Goal: Communication & Community: Ask a question

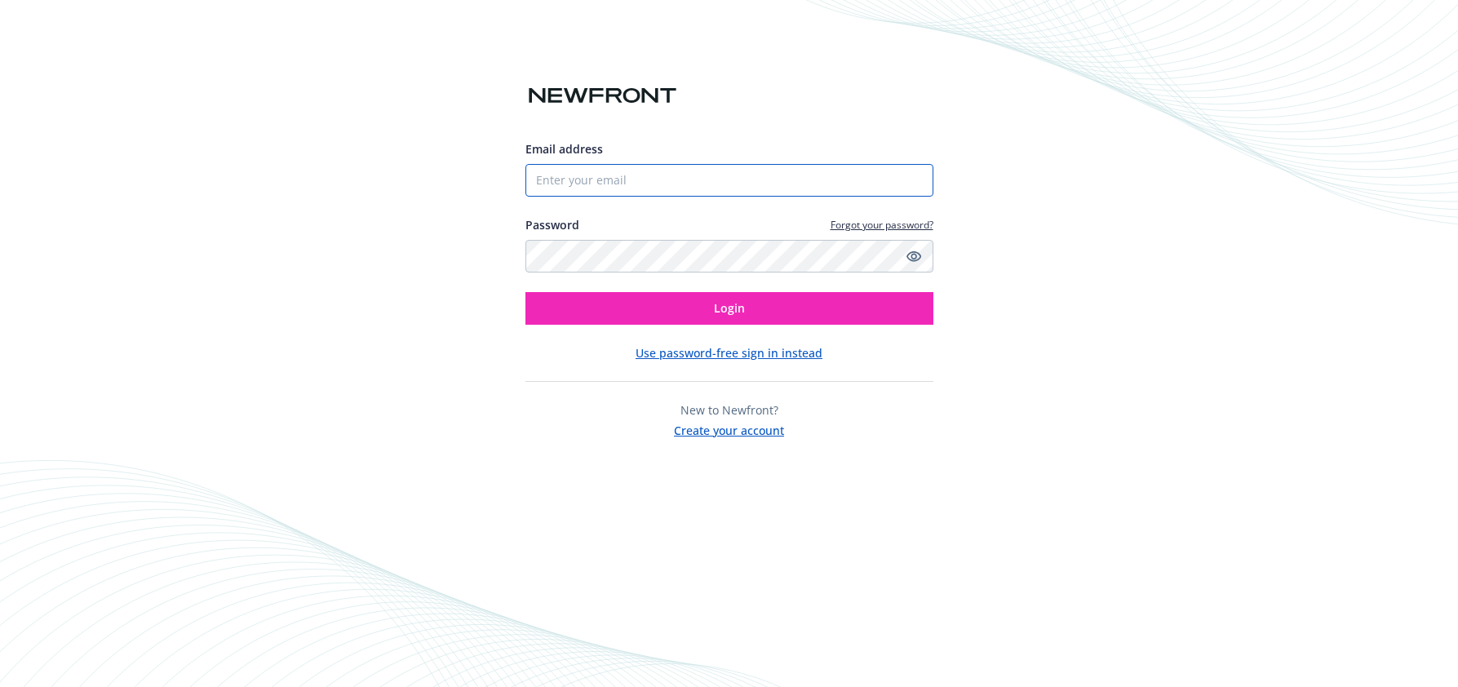
click at [695, 172] on input "Email address" at bounding box center [730, 180] width 408 height 33
type input "[PERSON_NAME][EMAIL_ADDRESS][PERSON_NAME][DOMAIN_NAME]"
click at [526, 292] on button "Login" at bounding box center [730, 308] width 408 height 33
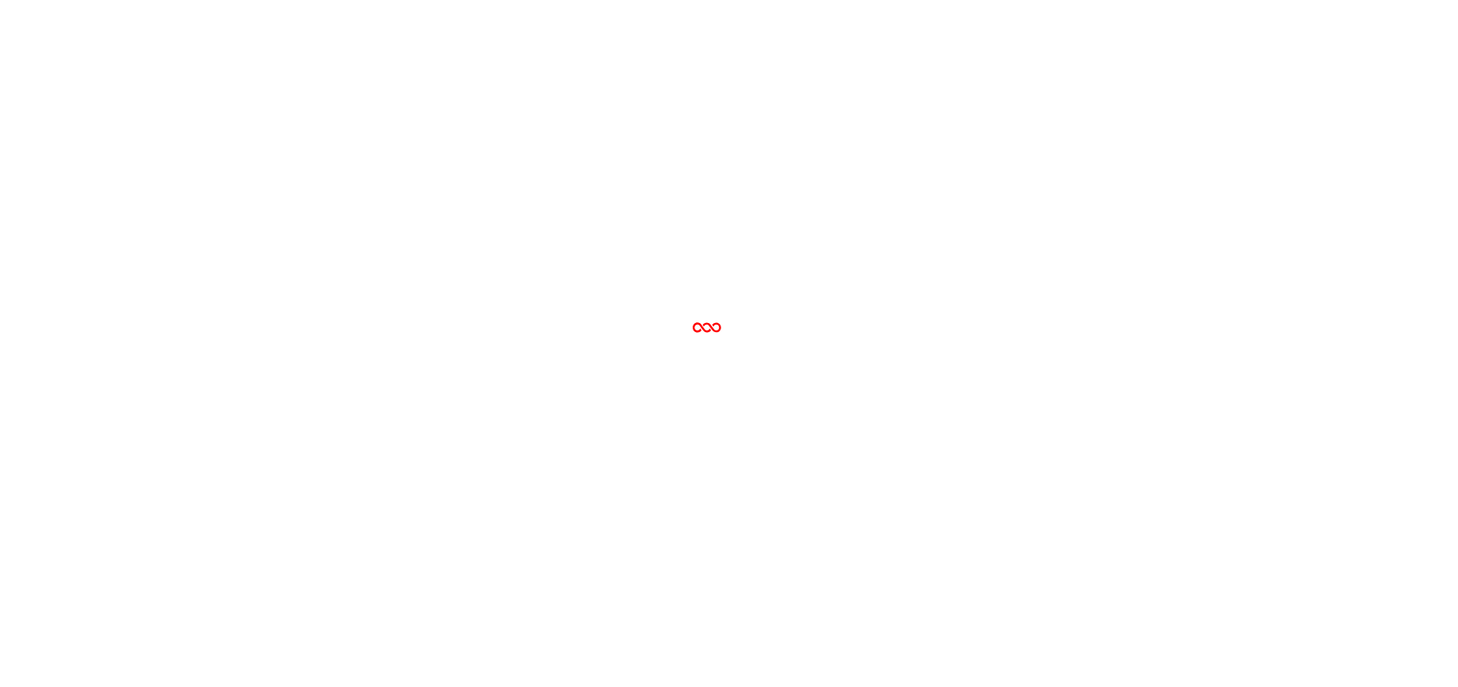
click at [918, 0] on html "/1cd50210-0b01-4132-8a73-d4a8beec6d44/employee-benefits/overview" at bounding box center [729, 0] width 1458 height 0
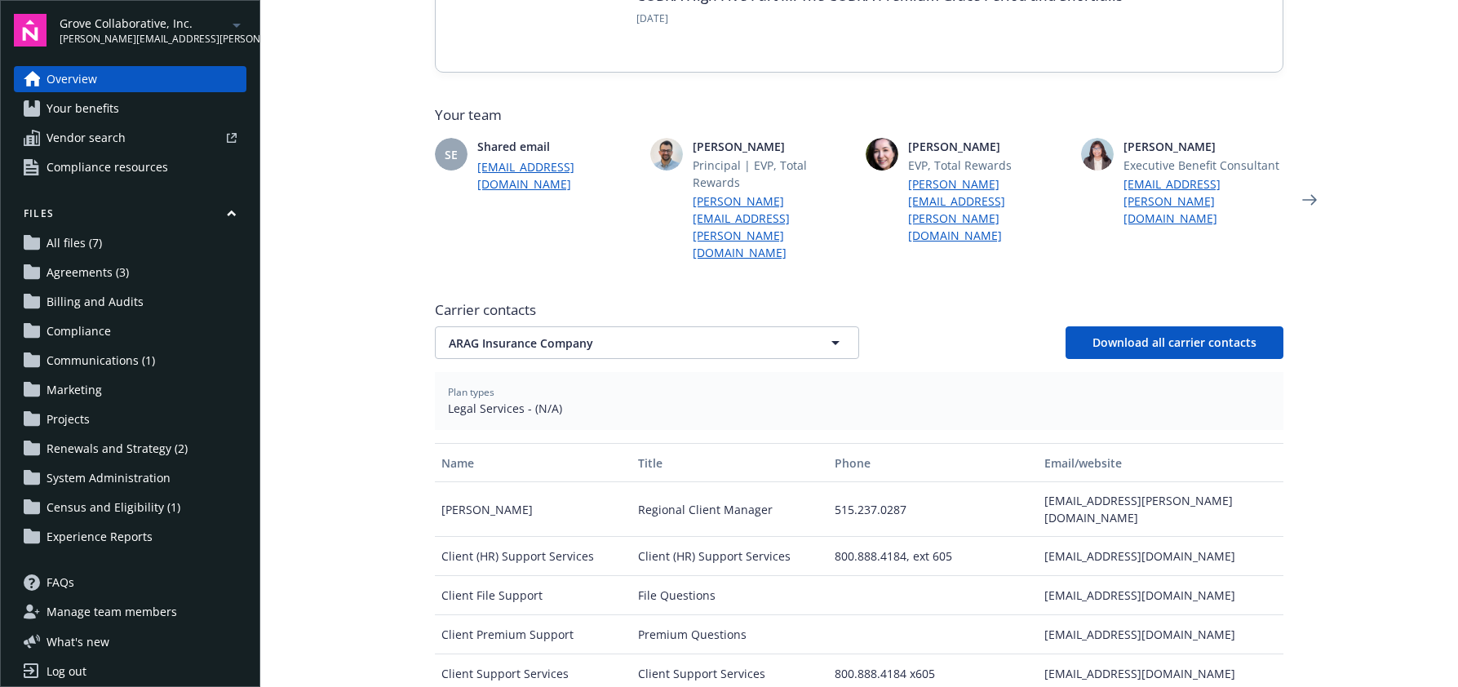
scroll to position [293, 0]
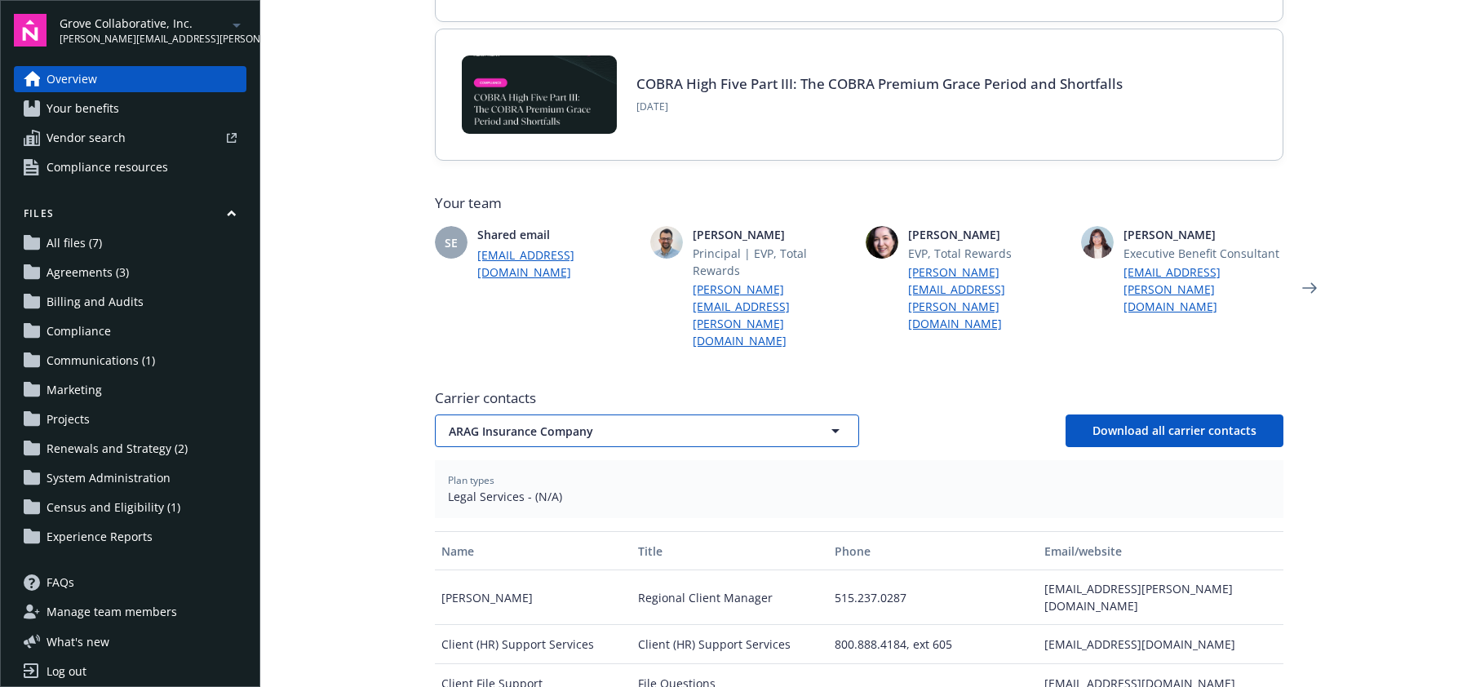
click at [556, 415] on button "ARAG Insurance Company" at bounding box center [647, 431] width 424 height 33
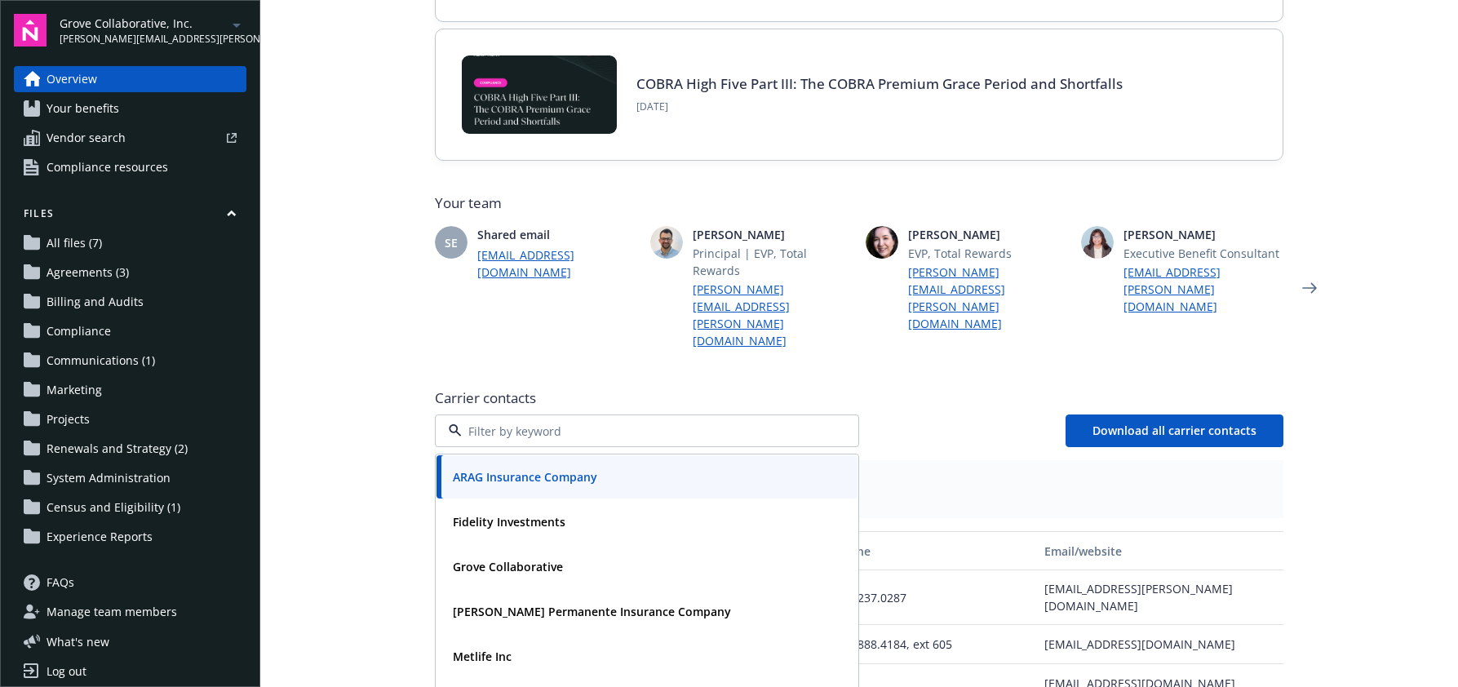
click at [586, 388] on span "Carrier contacts" at bounding box center [859, 398] width 849 height 20
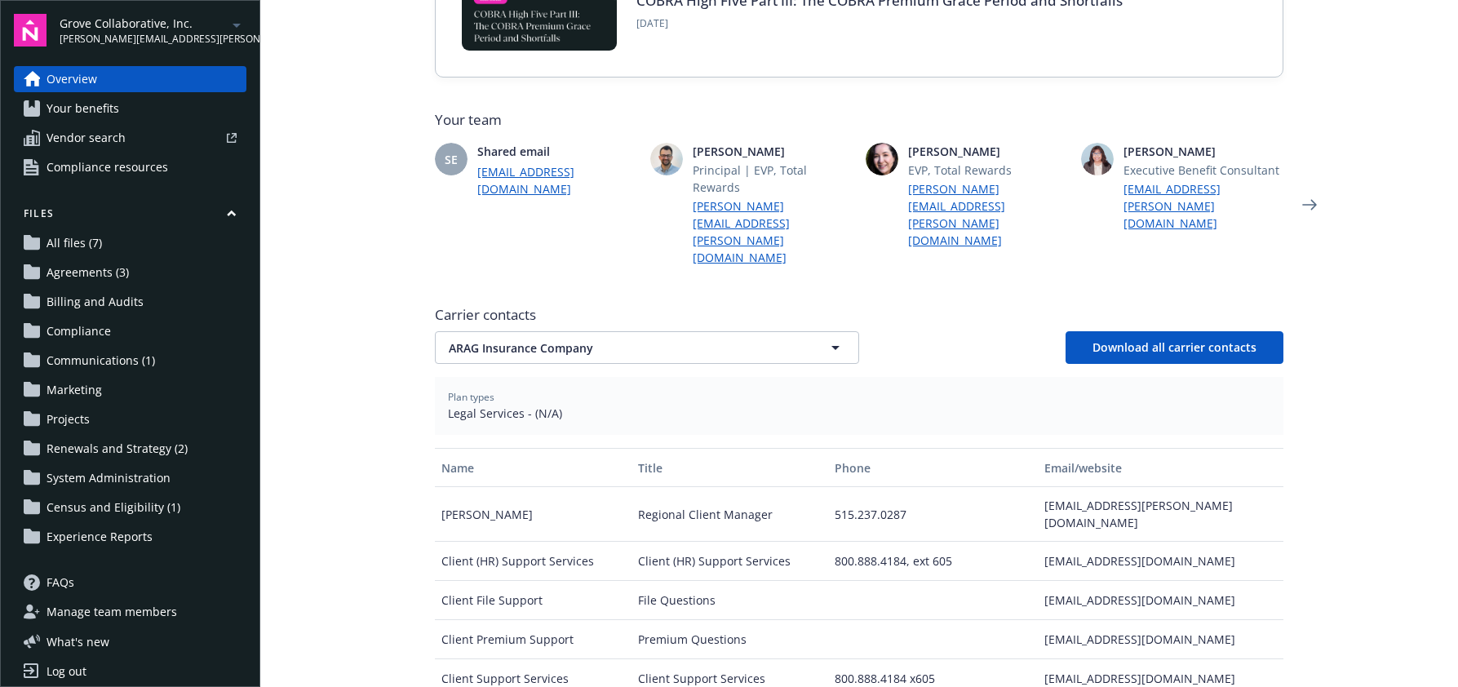
scroll to position [580, 0]
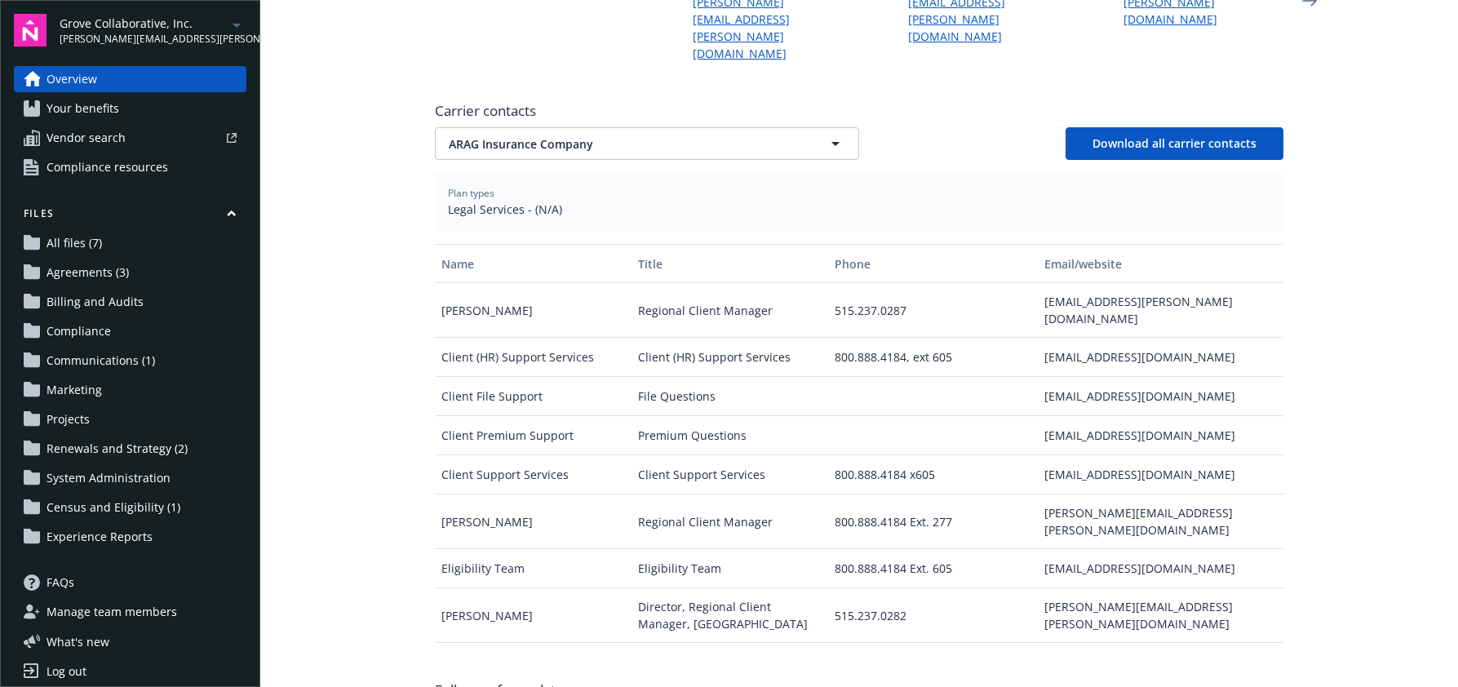
click at [148, 100] on link "Your benefits" at bounding box center [130, 108] width 233 height 26
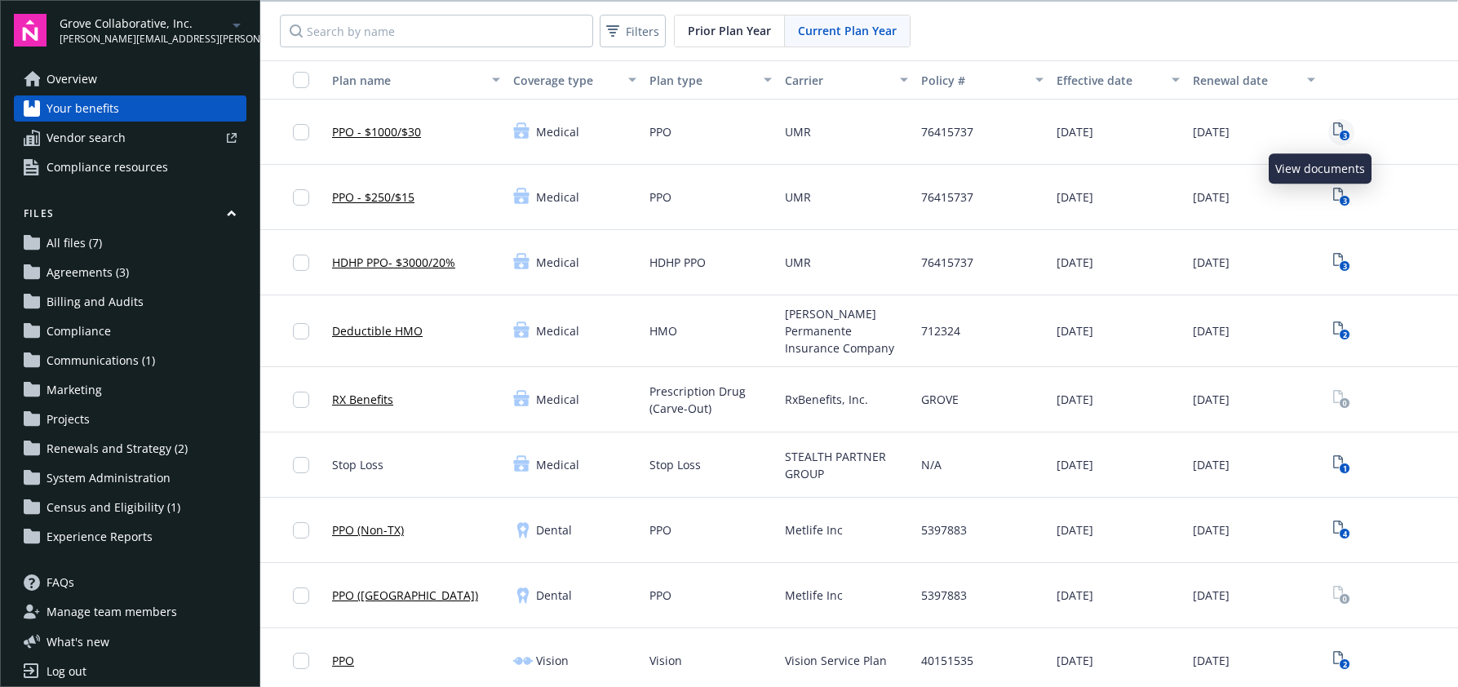
click at [1334, 125] on icon "3" at bounding box center [1342, 131] width 17 height 19
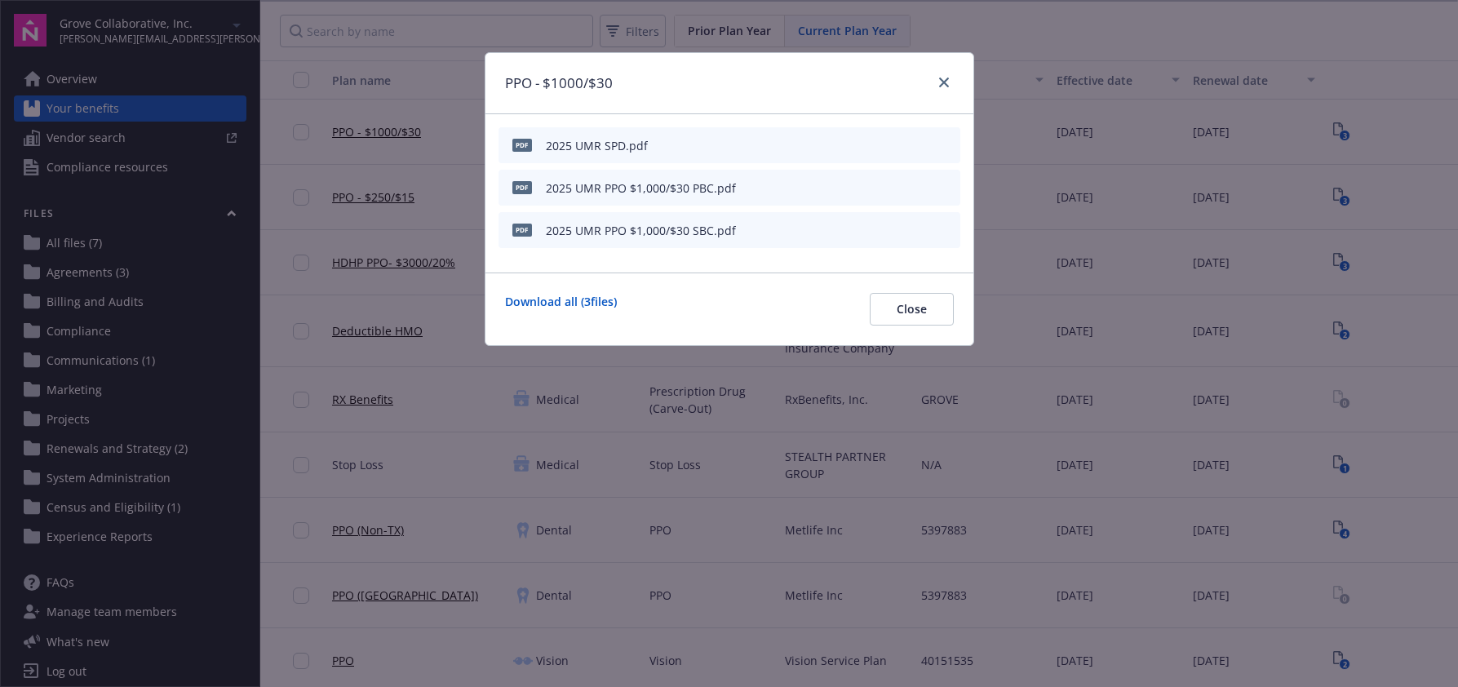
click at [612, 146] on div "2025 UMR SPD.pdf" at bounding box center [597, 145] width 102 height 17
click at [942, 140] on icon "preview file" at bounding box center [945, 144] width 15 height 11
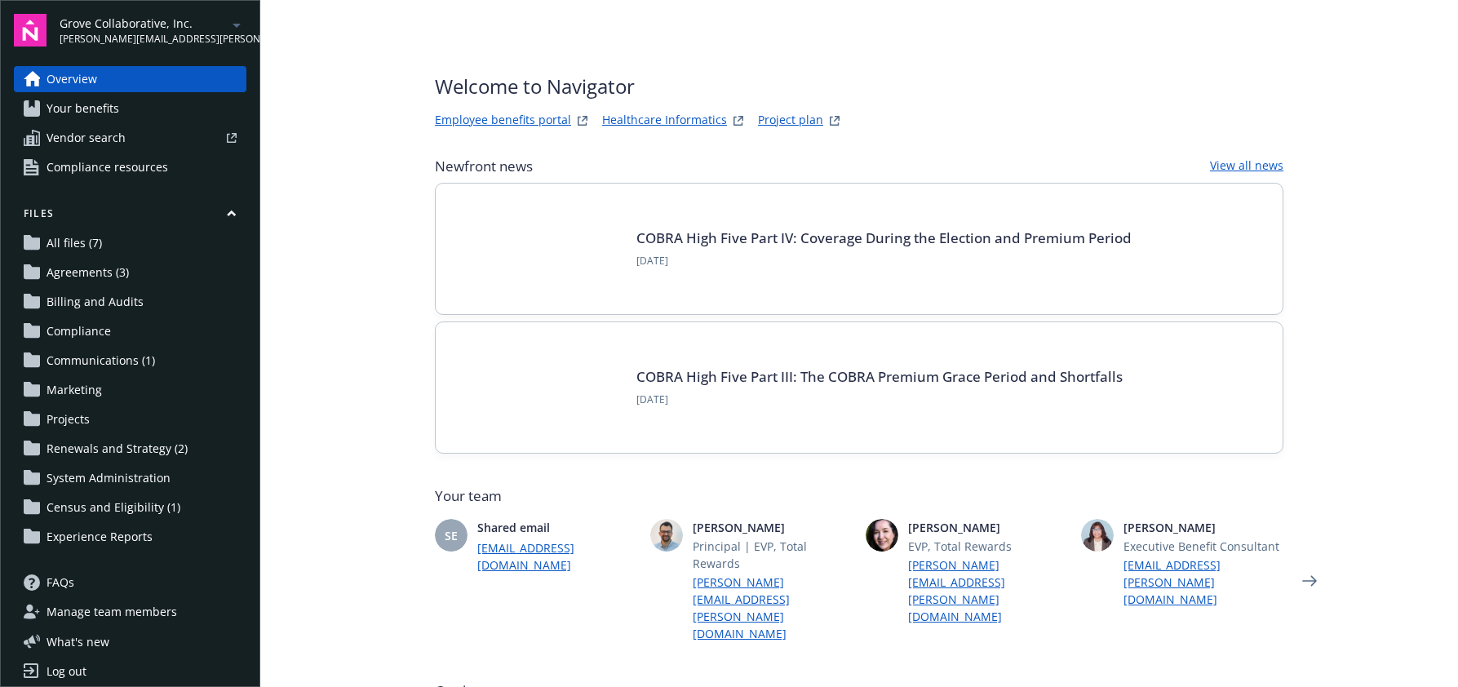
scroll to position [548, 0]
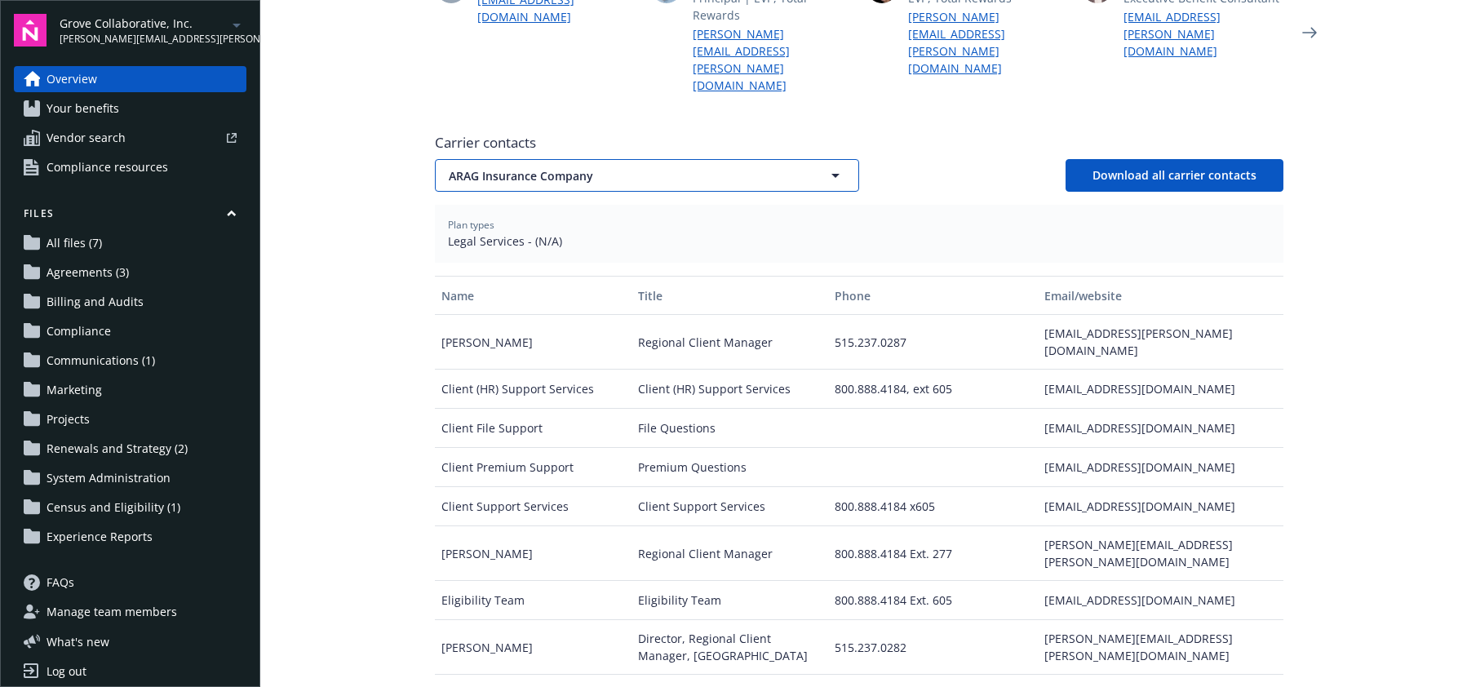
click at [589, 167] on span "ARAG Insurance Company" at bounding box center [619, 175] width 340 height 17
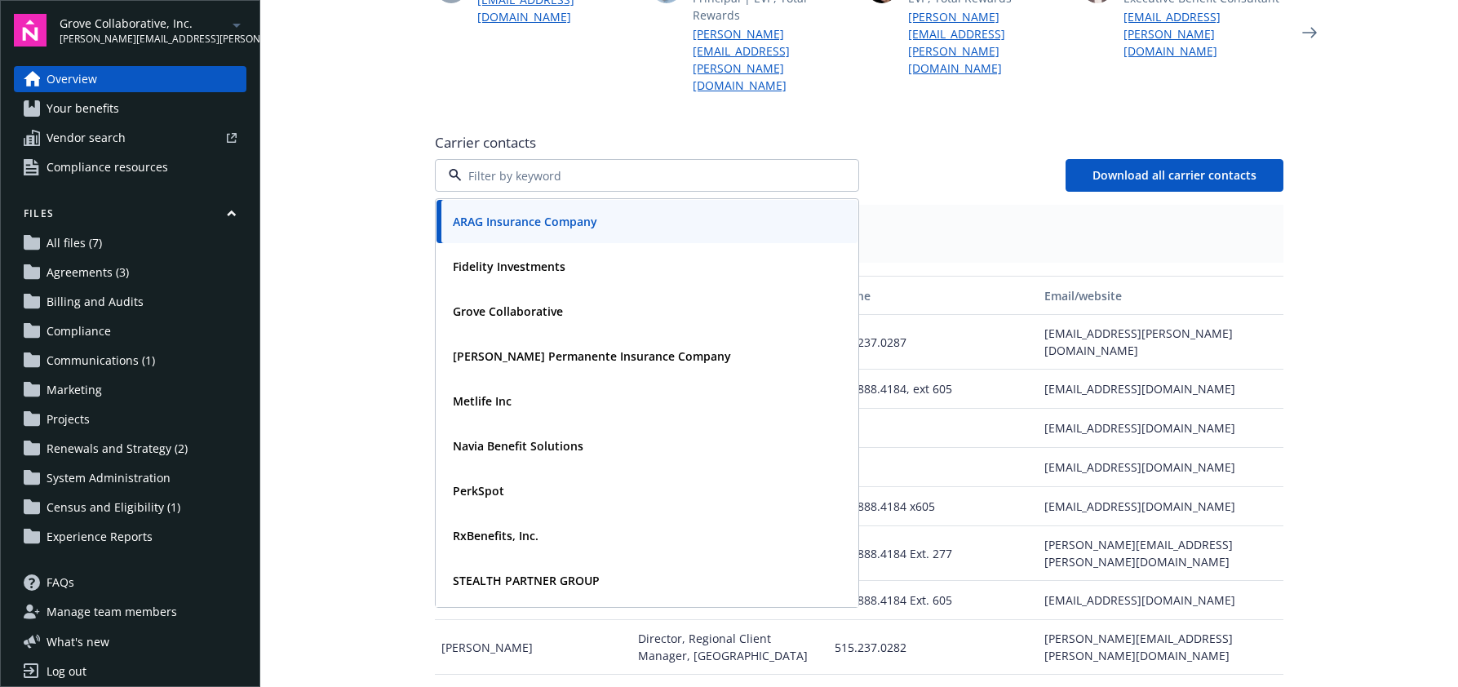
click at [298, 242] on main "Welcome to Navigator Employee benefits portal Healthcare Informatics Project pl…" at bounding box center [859, 343] width 1198 height 687
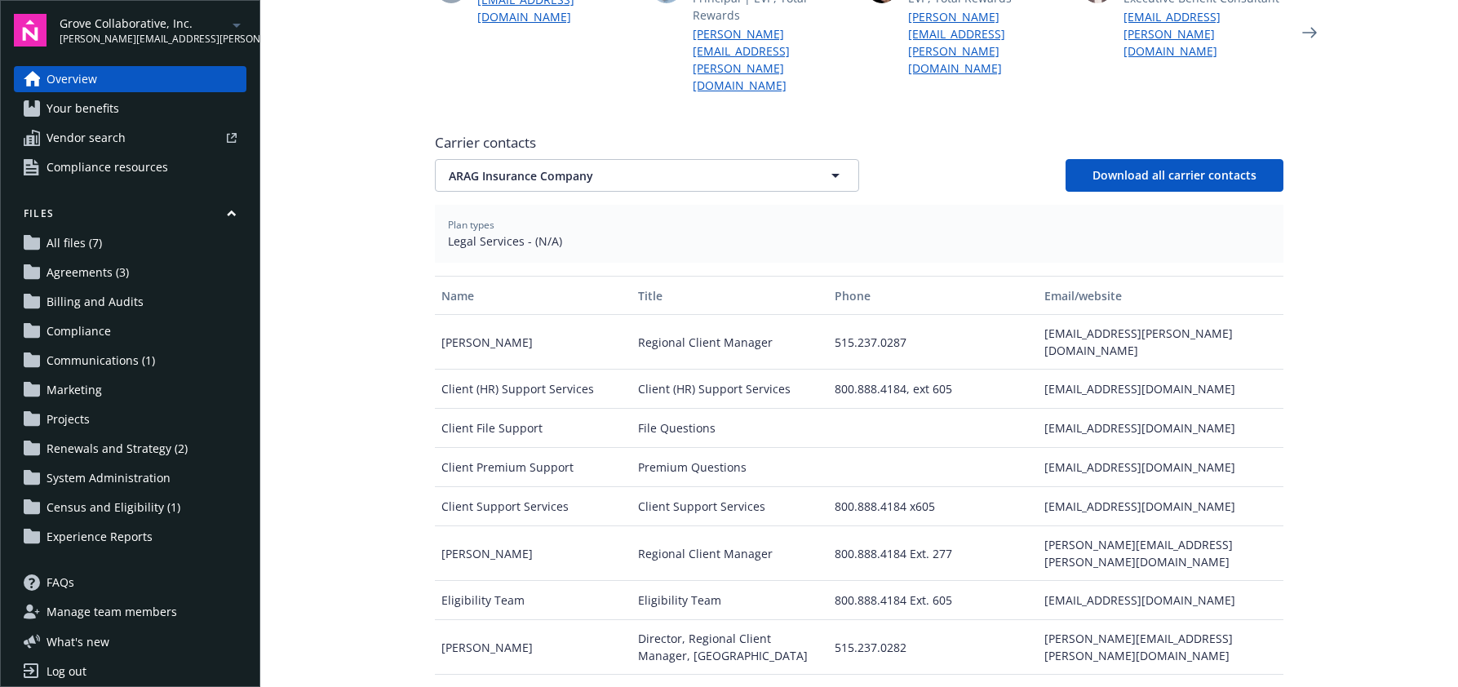
scroll to position [0, 0]
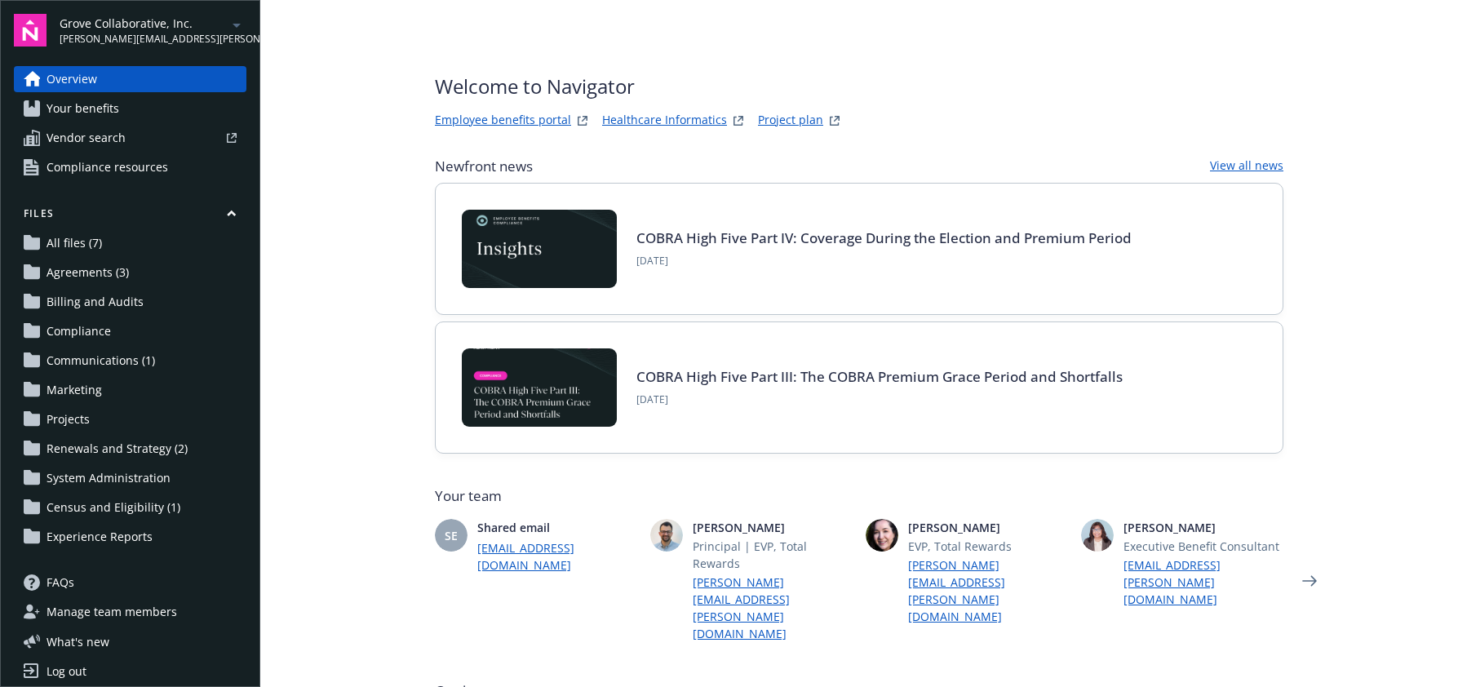
click at [521, 115] on link "Employee benefits portal" at bounding box center [503, 121] width 136 height 20
click at [70, 135] on span "Vendor search" at bounding box center [86, 138] width 79 height 26
click at [106, 99] on span "Your benefits" at bounding box center [83, 108] width 73 height 26
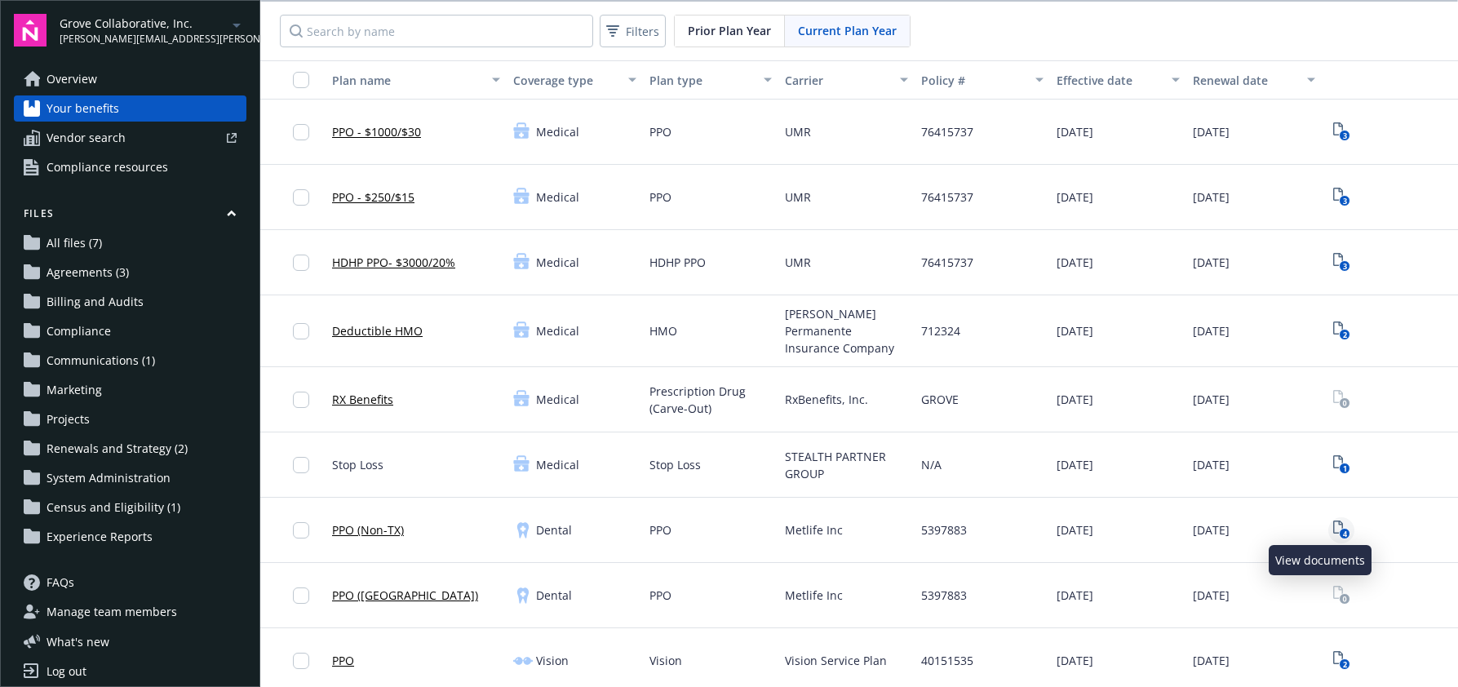
click at [1339, 529] on rect "View Plan Documents" at bounding box center [1344, 534] width 11 height 11
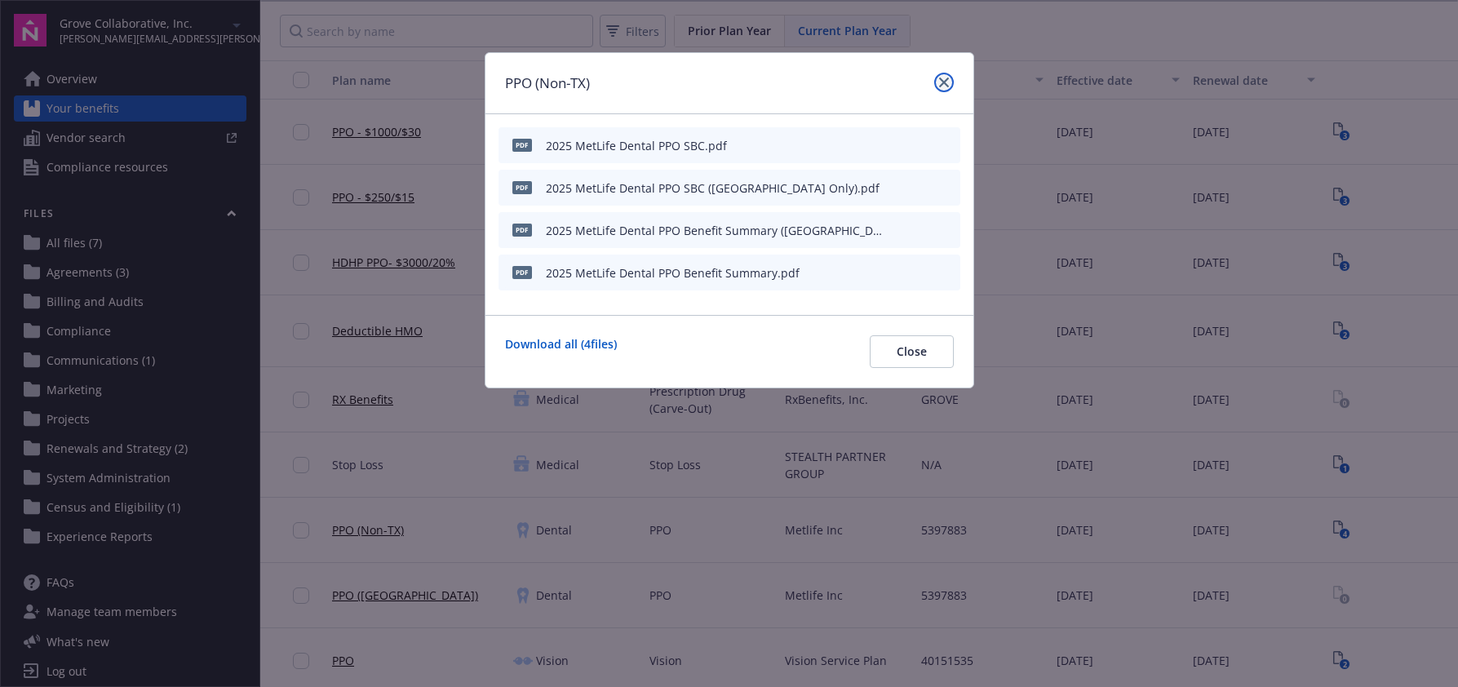
click at [939, 87] on icon "close" at bounding box center [944, 83] width 10 height 10
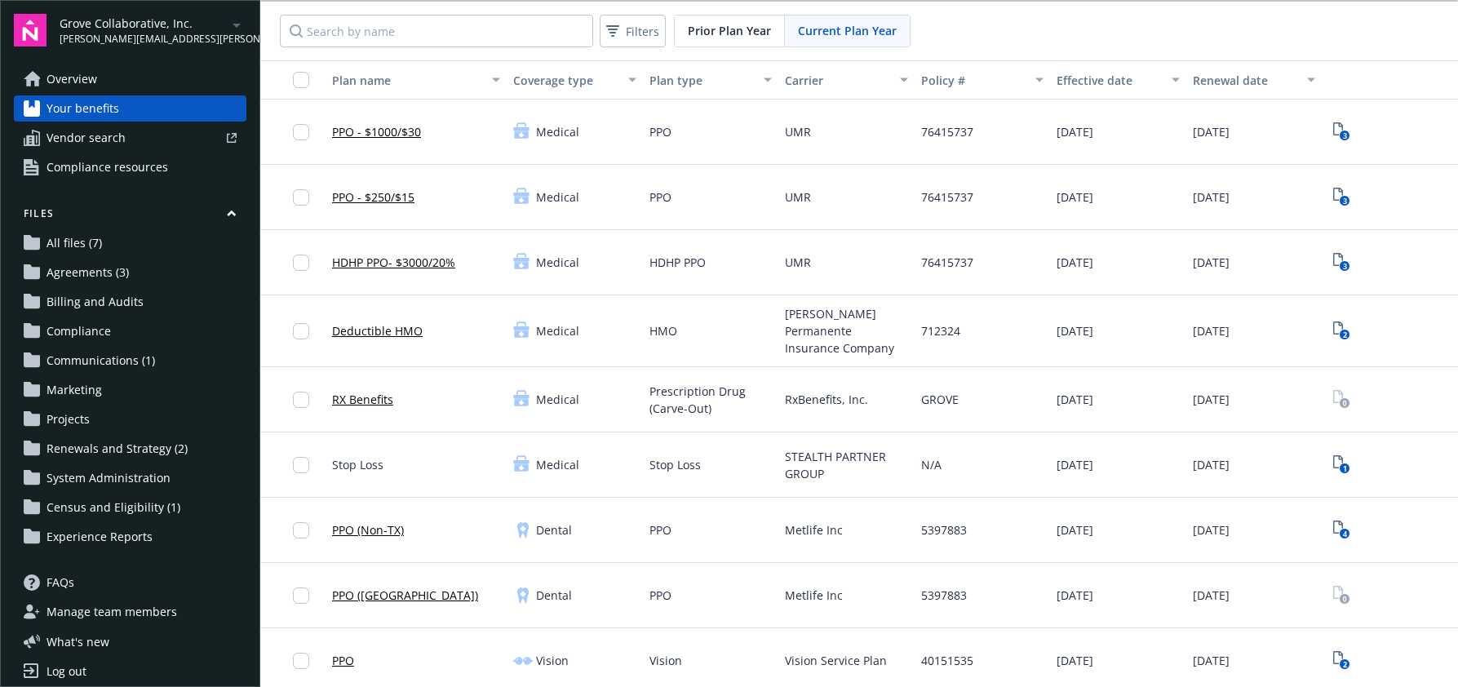
click at [366, 522] on link "PPO (Non-TX)" at bounding box center [368, 530] width 72 height 17
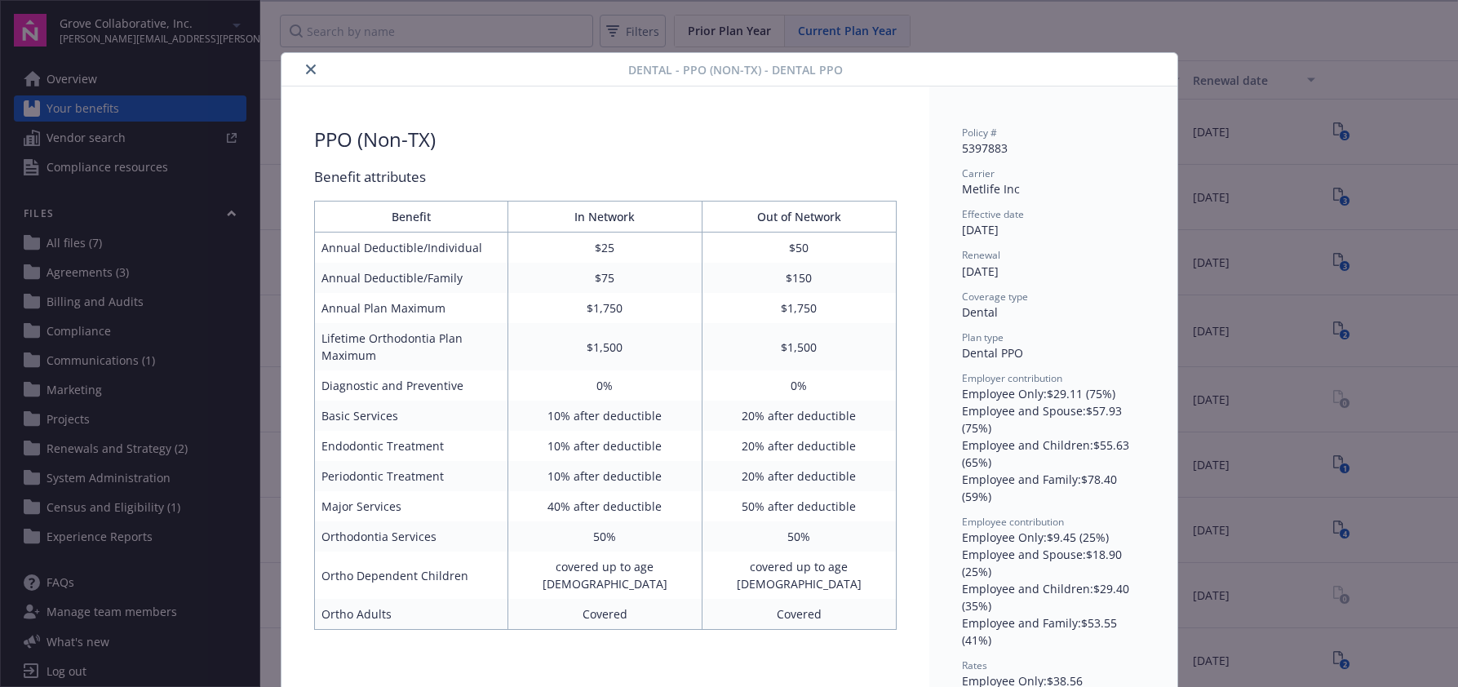
scroll to position [49, 0]
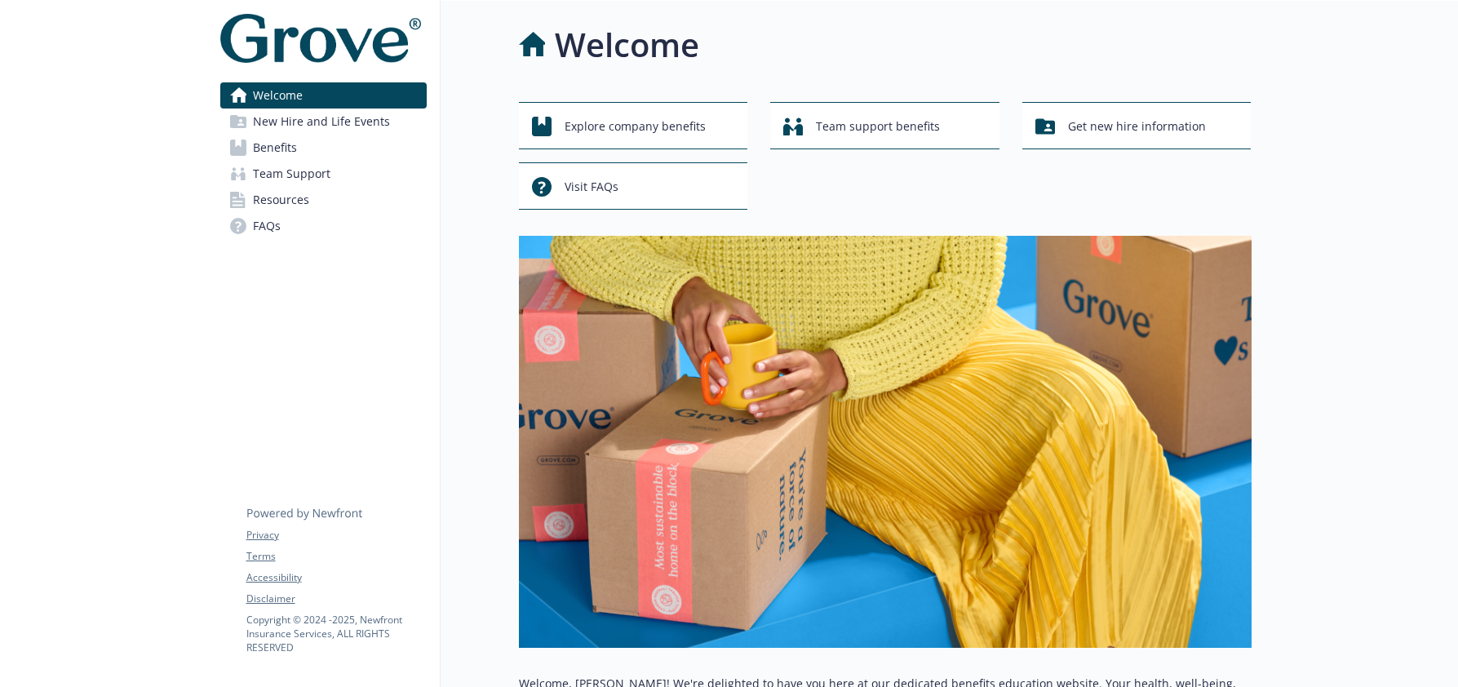
click at [291, 135] on span "Benefits" at bounding box center [275, 148] width 44 height 26
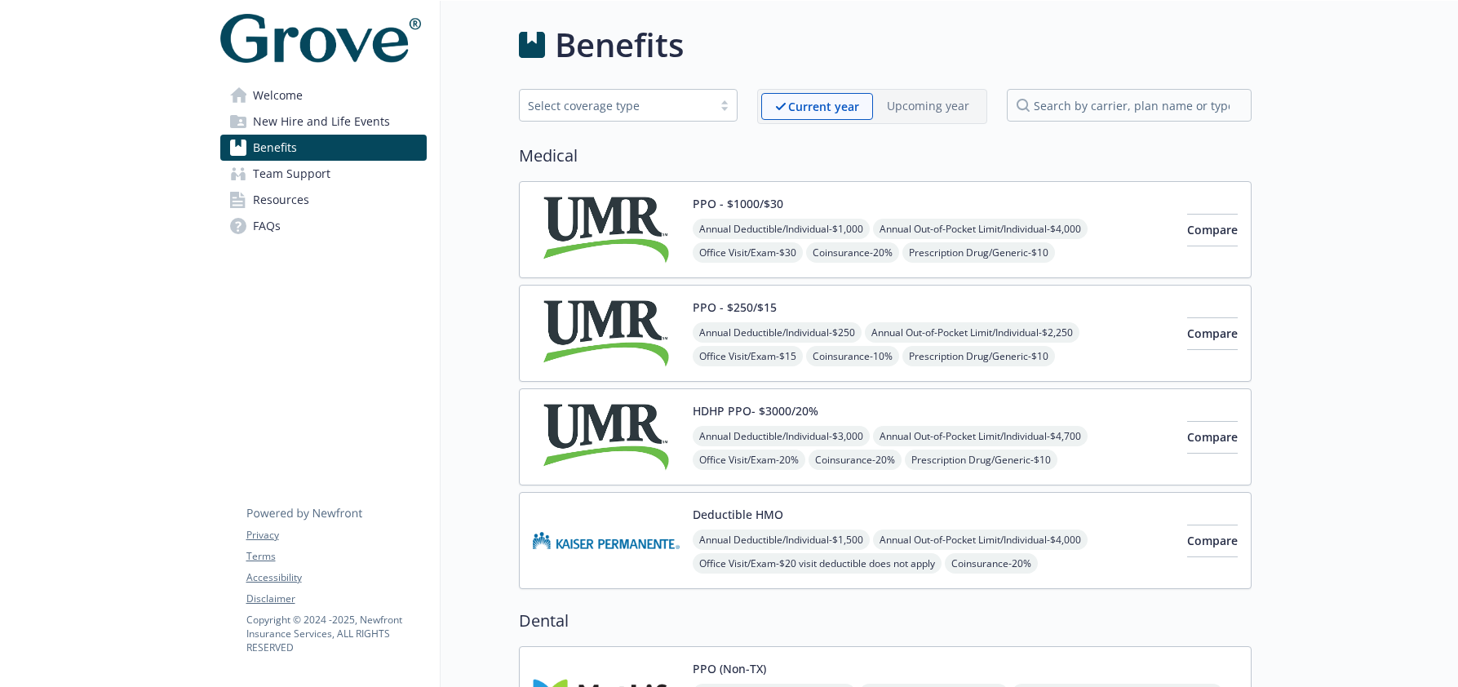
click at [633, 539] on img at bounding box center [606, 540] width 147 height 69
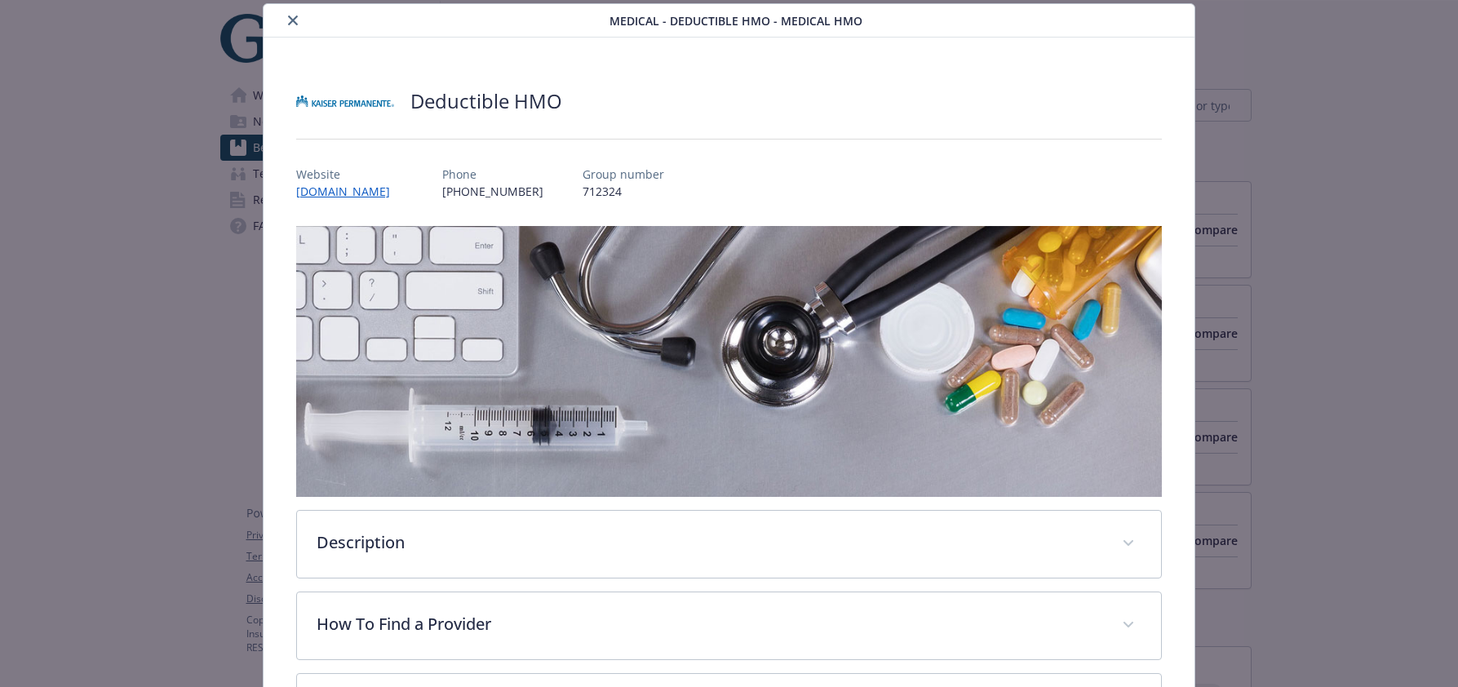
scroll to position [601, 0]
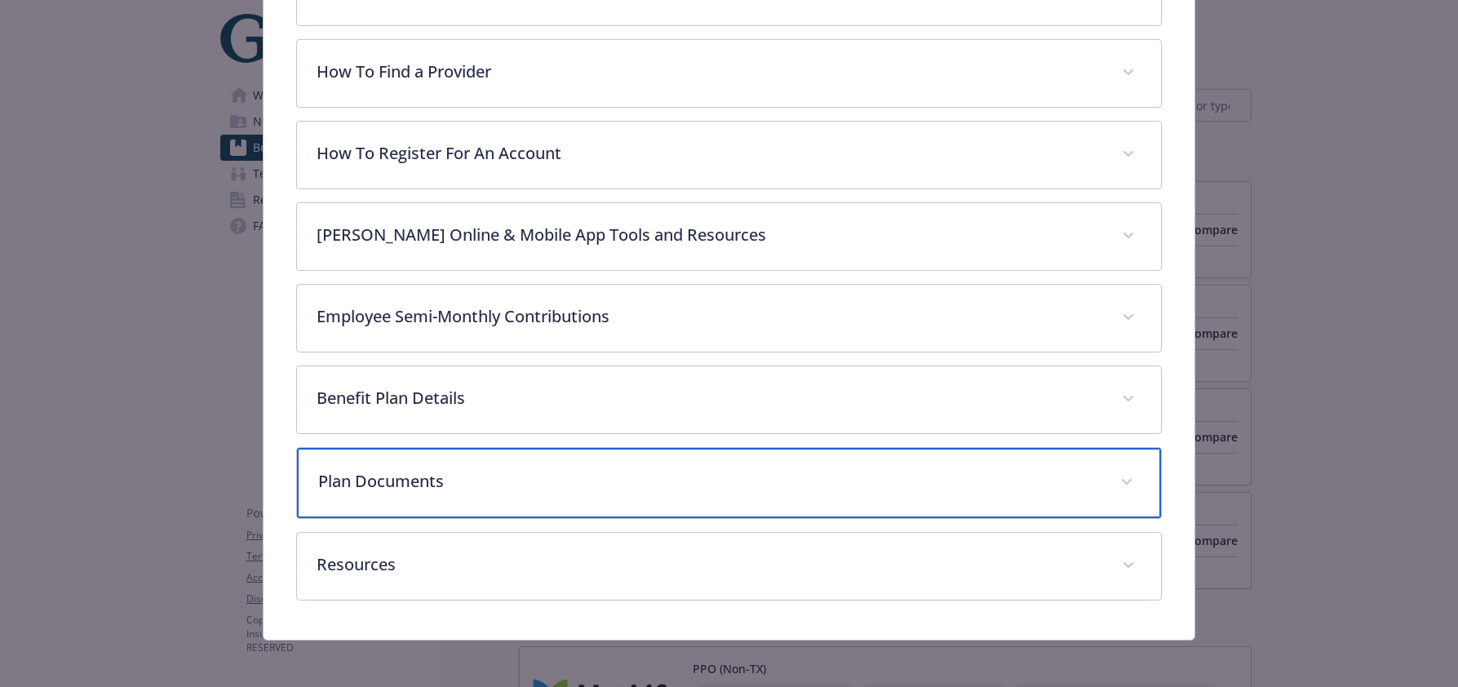
click at [413, 469] on p "Plan Documents" at bounding box center [709, 481] width 783 height 24
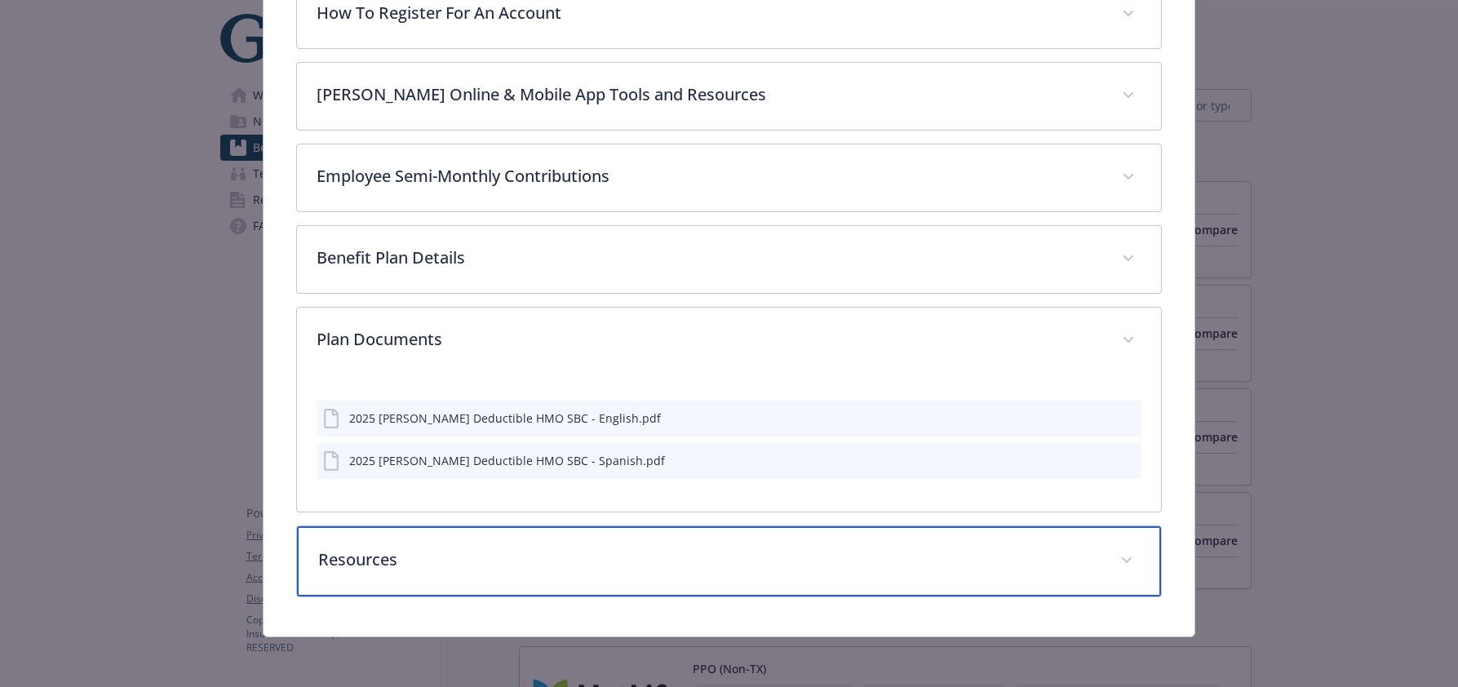
click at [442, 551] on p "Resources" at bounding box center [709, 560] width 783 height 24
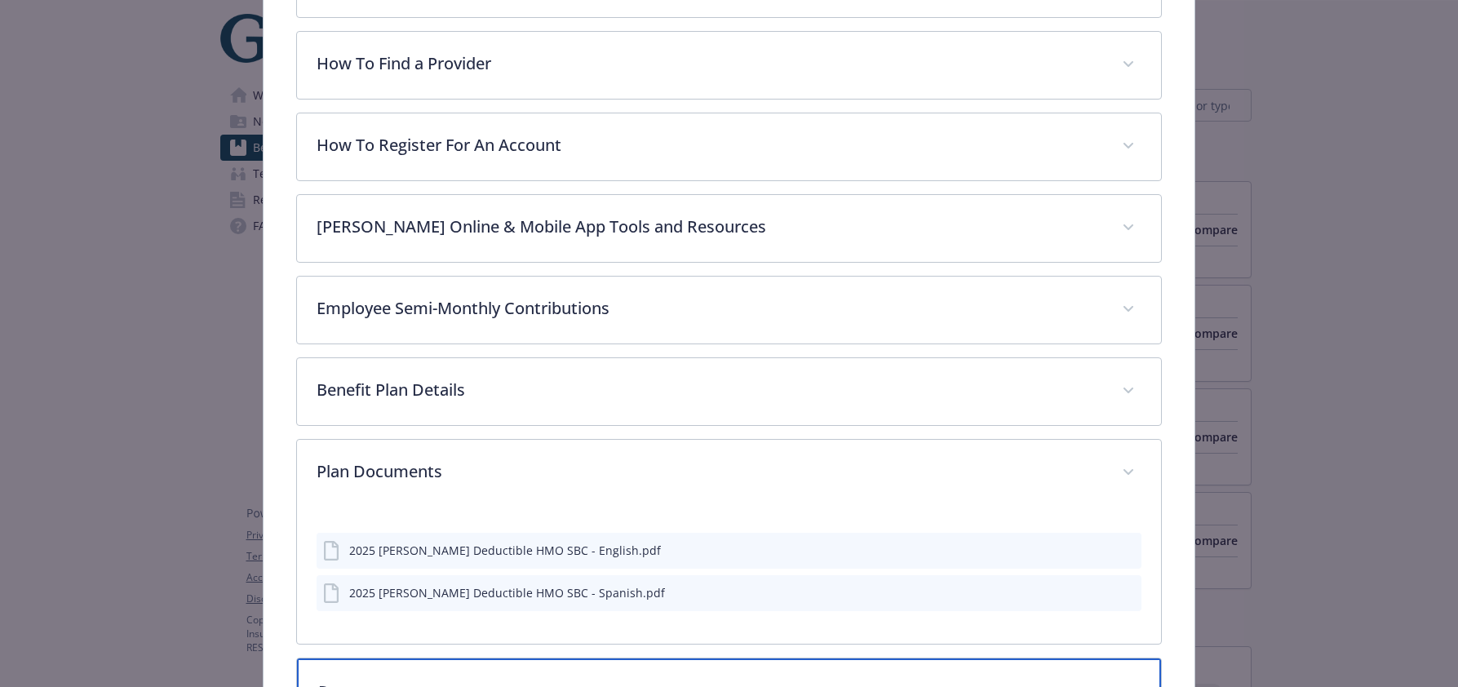
scroll to position [579, 0]
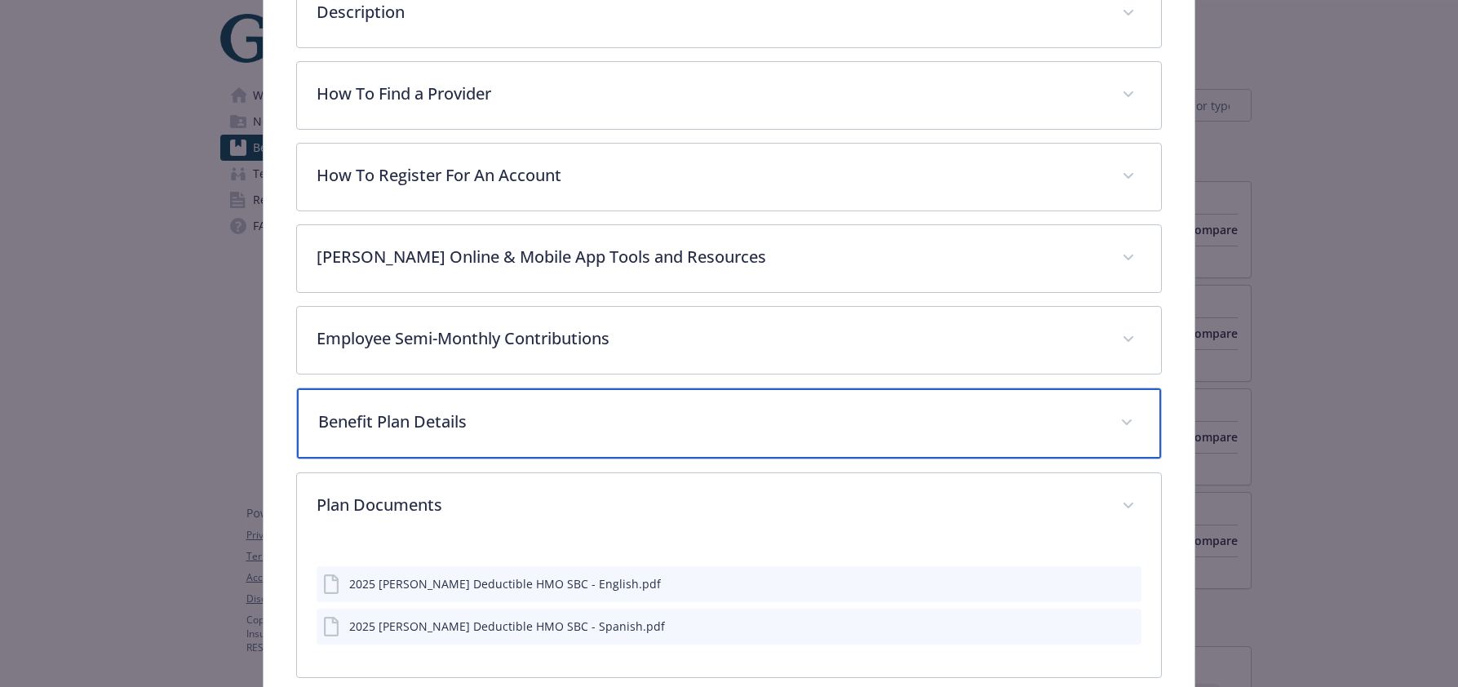
click at [462, 410] on p "Benefit Plan Details" at bounding box center [709, 422] width 783 height 24
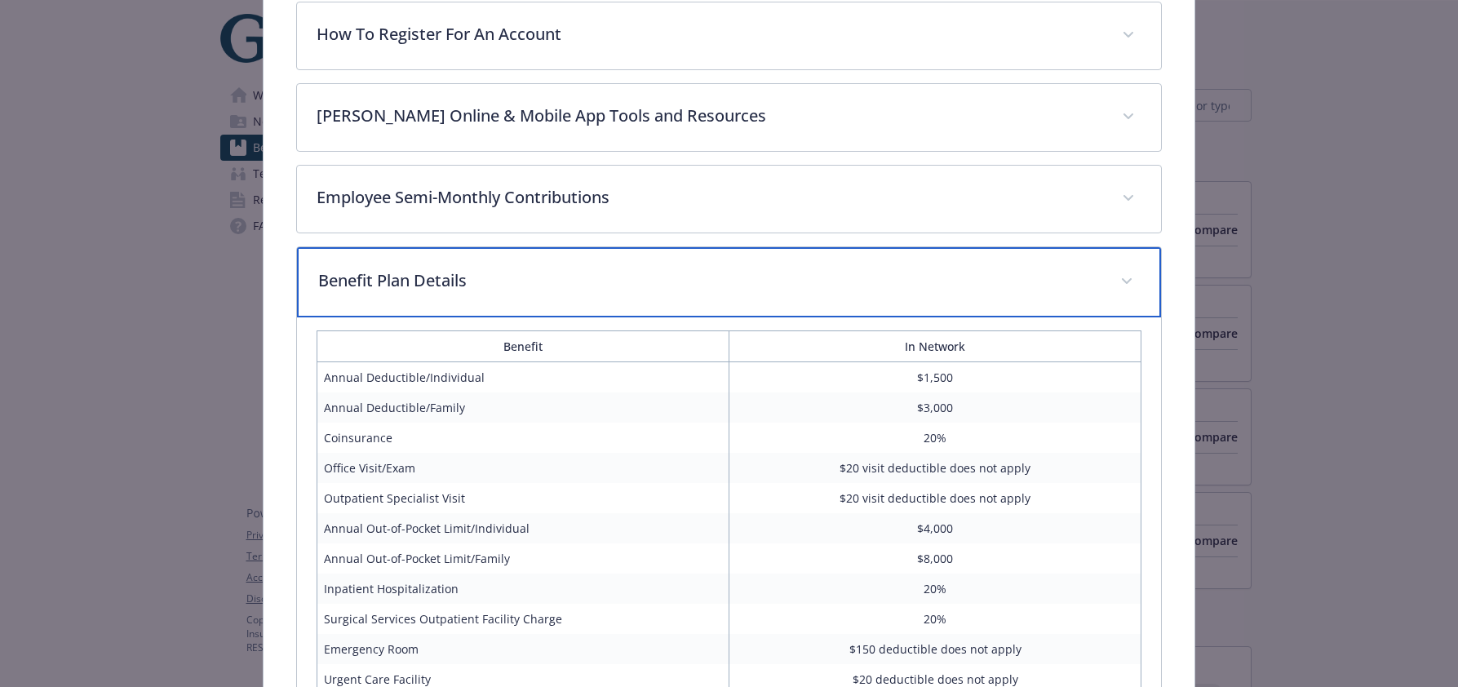
scroll to position [499, 0]
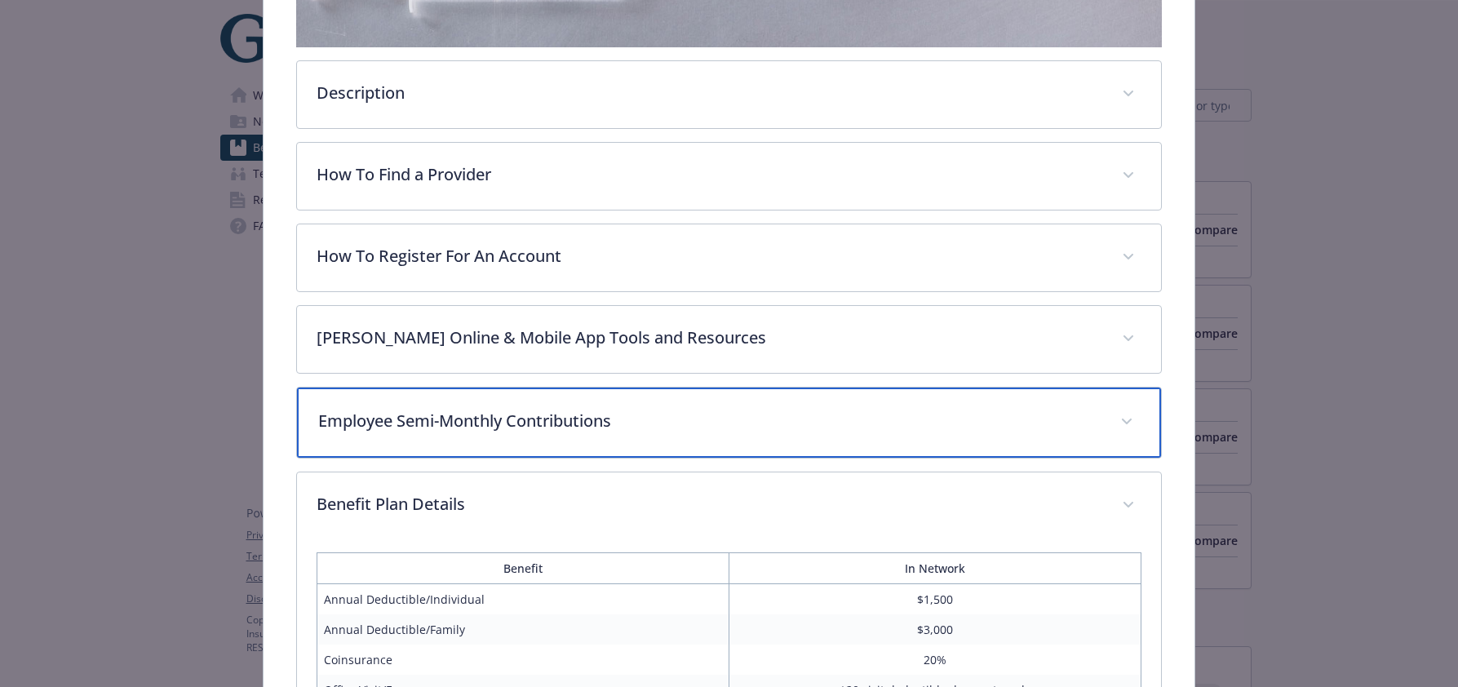
click at [464, 433] on div "Employee Semi-Monthly Contributions" at bounding box center [729, 423] width 865 height 70
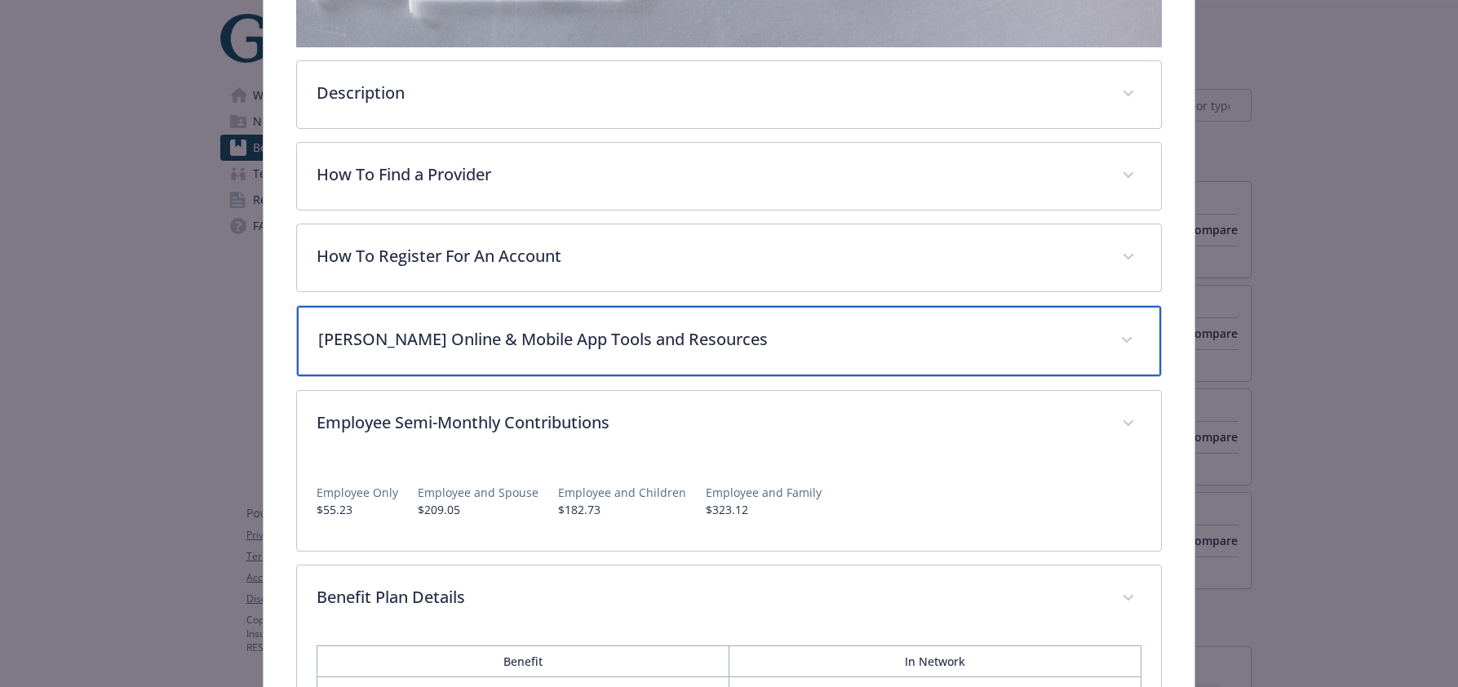
click at [463, 348] on div "Kaiser Online & Mobile App Tools and Resources" at bounding box center [729, 341] width 865 height 70
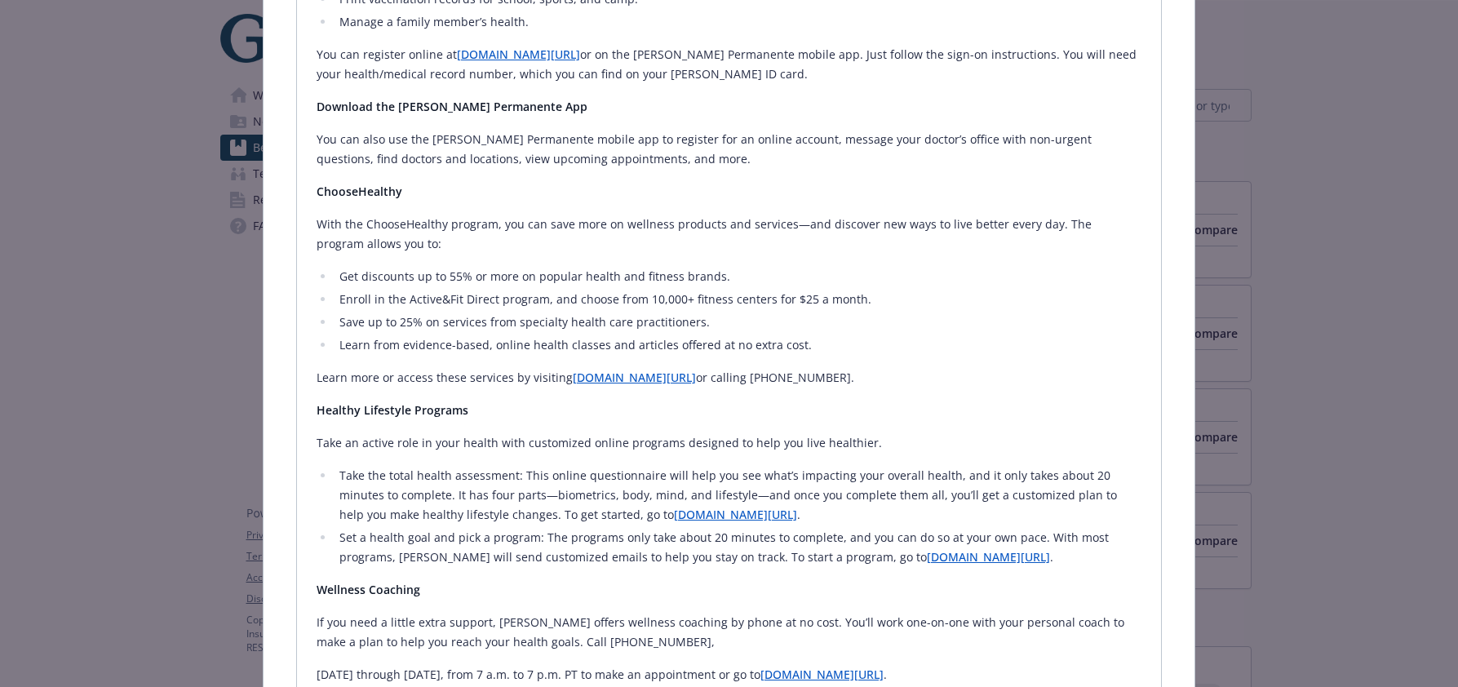
scroll to position [1137, 0]
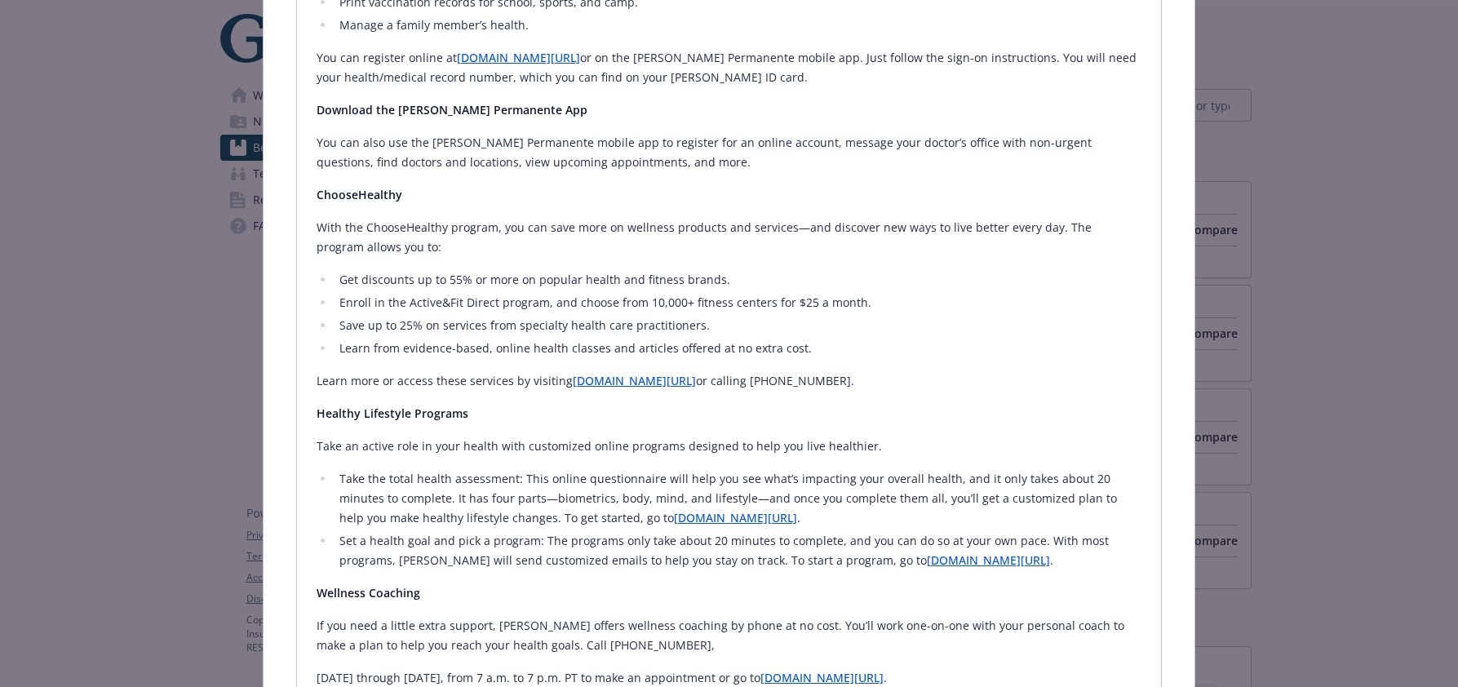
click at [646, 373] on link "kp.org/choosehealthy" at bounding box center [634, 381] width 123 height 16
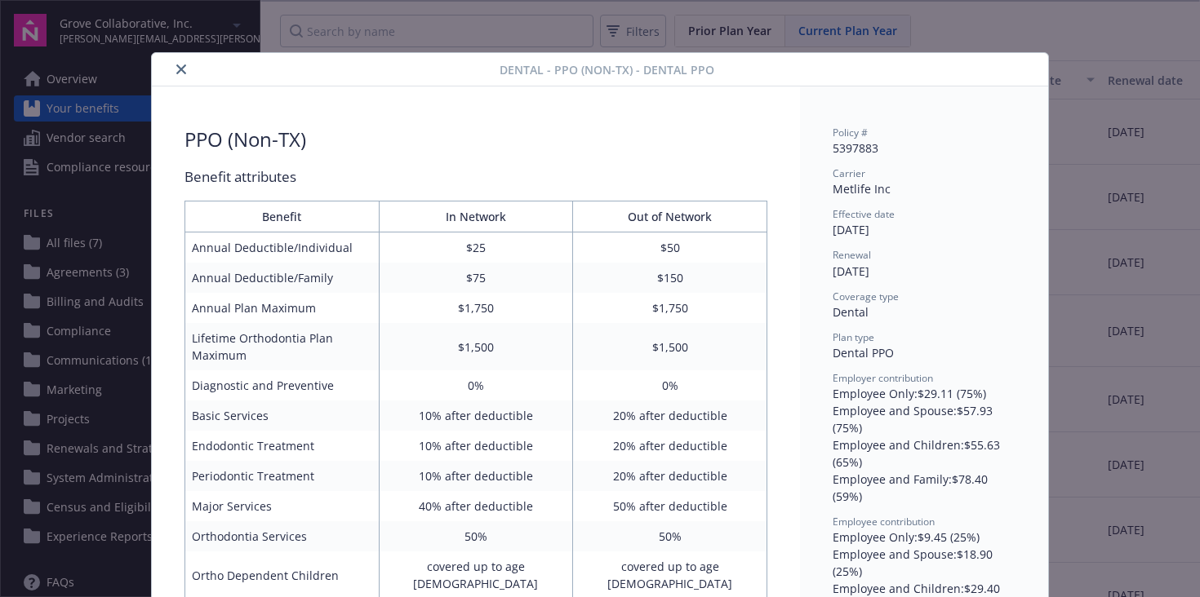
scroll to position [49, 0]
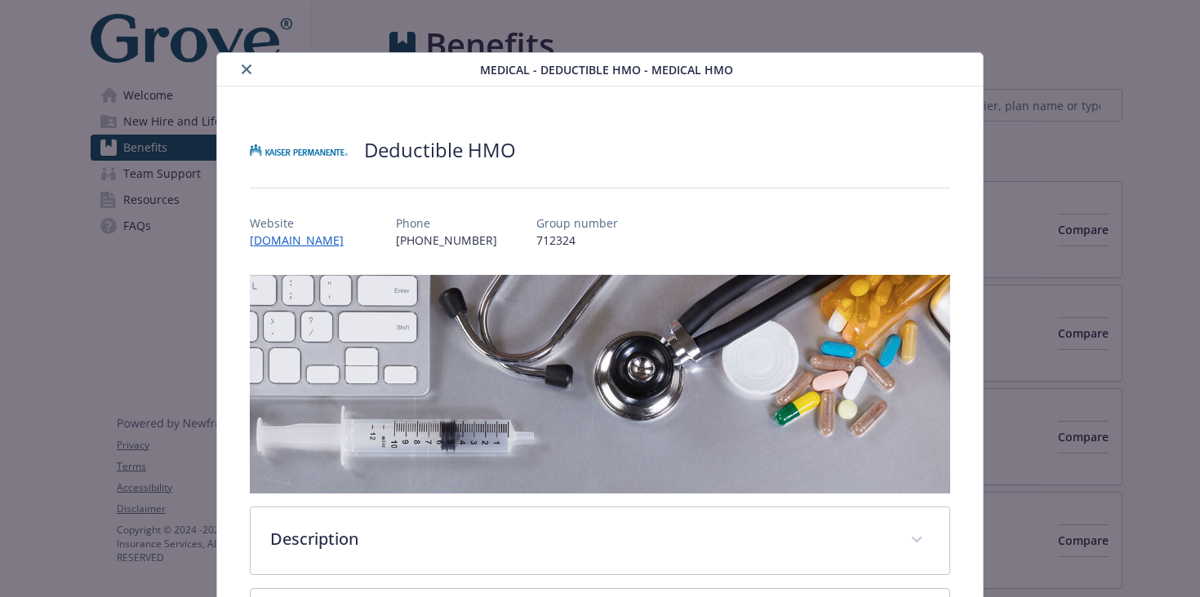
scroll to position [1137, 0]
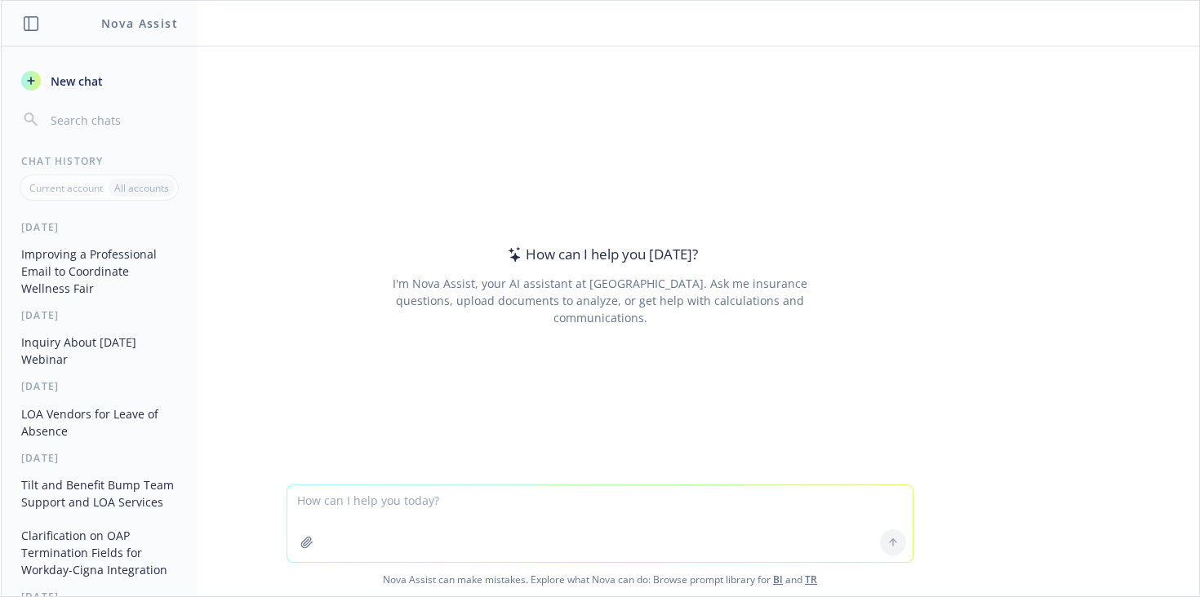
click at [371, 506] on textarea at bounding box center [599, 524] width 625 height 77
click at [367, 502] on textarea "if an employee has a QLE and" at bounding box center [599, 524] width 625 height 77
click at [588, 495] on textarea "if an employee's dependent has a QLE and" at bounding box center [599, 524] width 625 height 77
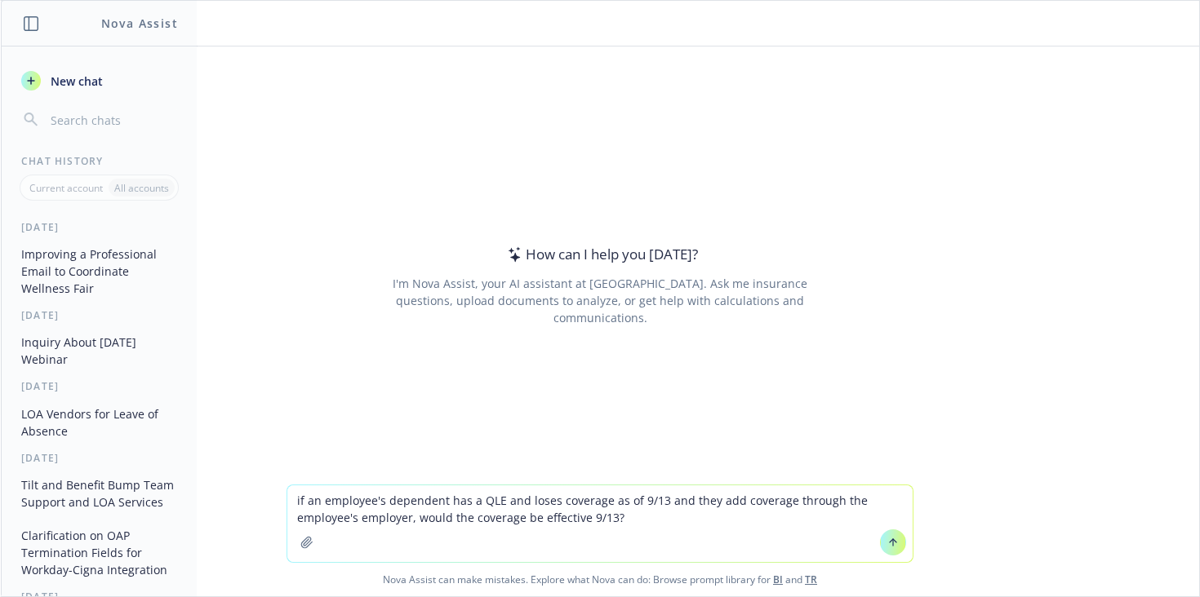
drag, startPoint x: 624, startPoint y: 523, endPoint x: 280, endPoint y: 485, distance: 346.5
click at [276, 485] on div "if an employee's dependent has a QLE and loses coverage as of 9/13 and they add…" at bounding box center [600, 541] width 1198 height 112
type textarea "if an employee's dependent has a QLE and loses coverage as of 9/13 and they add…"
